Goal: Task Accomplishment & Management: Manage account settings

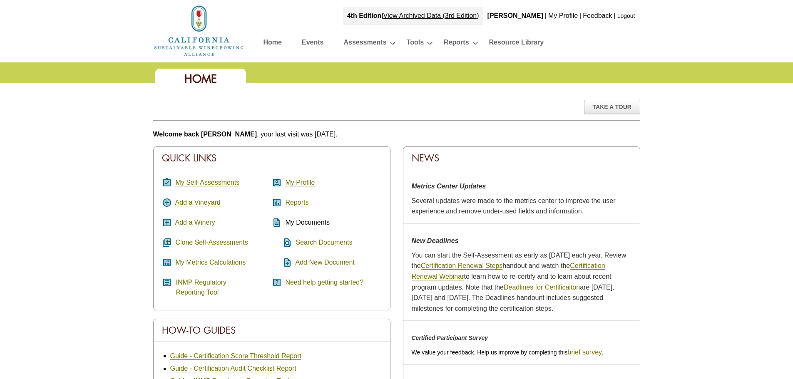
click at [631, 17] on link "Logout" at bounding box center [626, 15] width 18 height 7
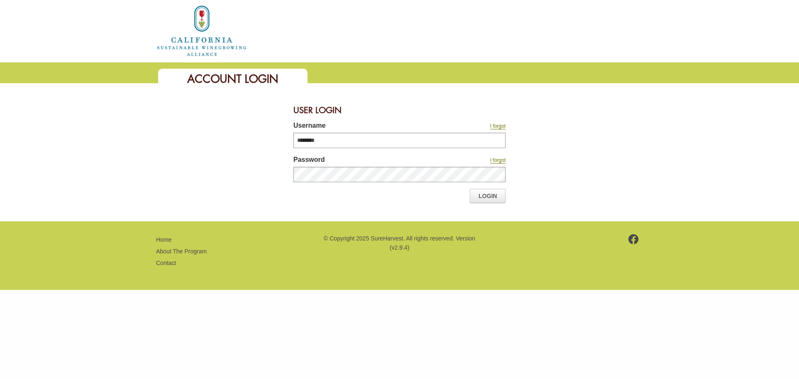
click at [340, 140] on input "********" at bounding box center [399, 140] width 212 height 15
type input "********"
click at [484, 196] on link "Login" at bounding box center [488, 196] width 36 height 14
